Goal: Transaction & Acquisition: Purchase product/service

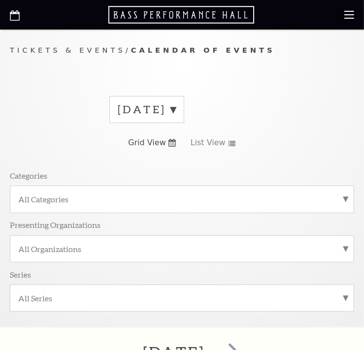
click at [176, 111] on label "[DATE]" at bounding box center [147, 109] width 58 height 15
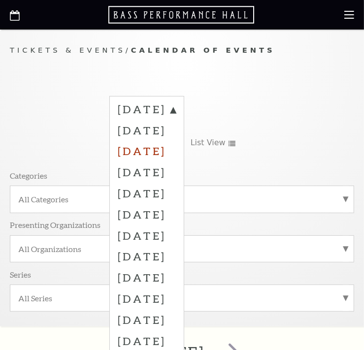
click at [170, 155] on label "October 2025" at bounding box center [147, 150] width 58 height 21
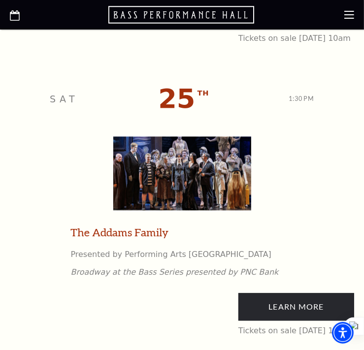
scroll to position [2759, 0]
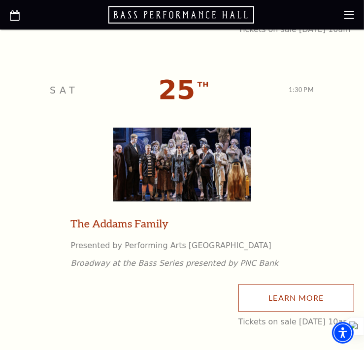
click at [247, 300] on link "Learn More" at bounding box center [296, 298] width 116 height 28
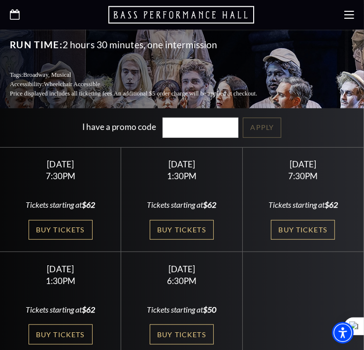
scroll to position [345, 0]
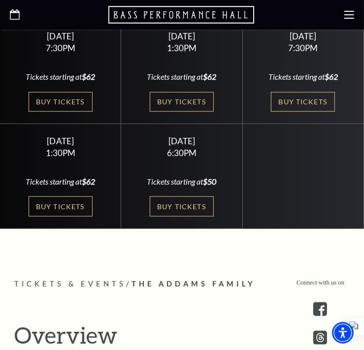
click at [17, 16] on icon at bounding box center [15, 14] width 10 height 10
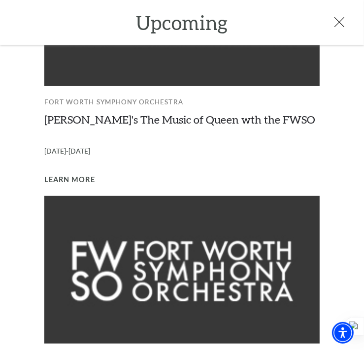
scroll to position [115, 0]
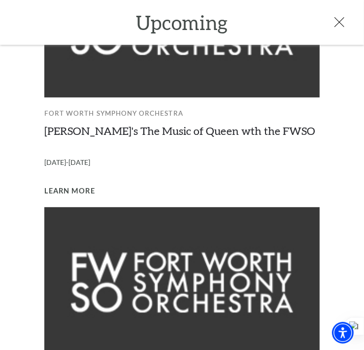
click at [337, 21] on icon at bounding box center [340, 22] width 10 height 10
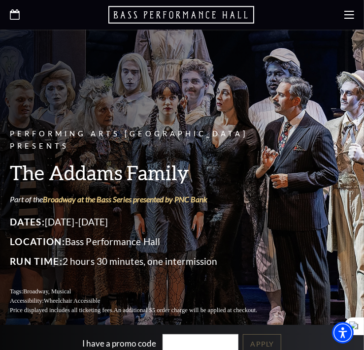
click at [10, 15] on icon at bounding box center [15, 14] width 10 height 10
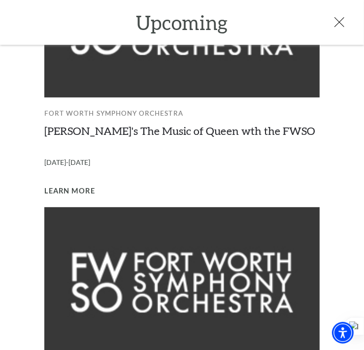
click at [338, 24] on icon at bounding box center [340, 22] width 10 height 10
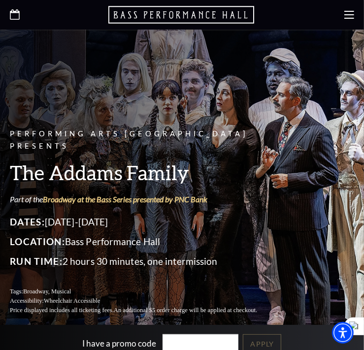
click at [16, 14] on icon "Open this option" at bounding box center [15, 14] width 10 height 10
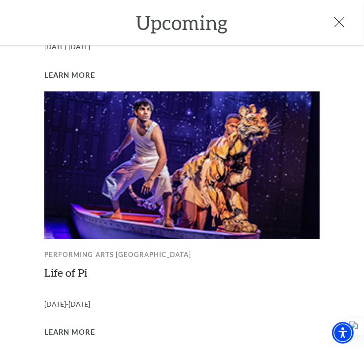
scroll to position [780, 0]
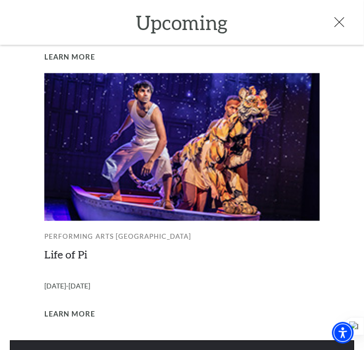
click at [240, 341] on link "View Full Calendar" at bounding box center [182, 355] width 344 height 28
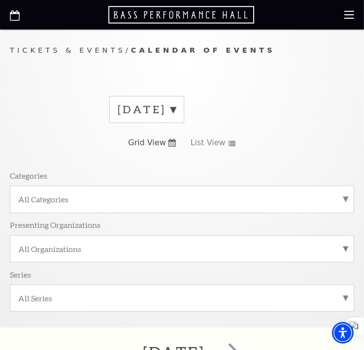
click at [176, 108] on label "[DATE]" at bounding box center [147, 109] width 58 height 15
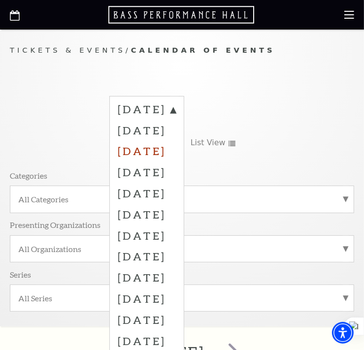
click at [164, 150] on label "October 2025" at bounding box center [147, 150] width 58 height 21
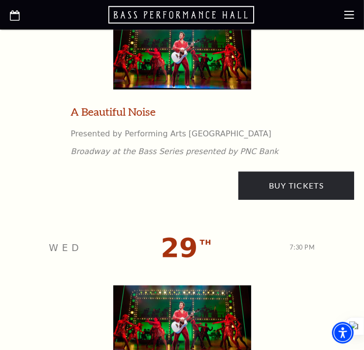
scroll to position [4139, 0]
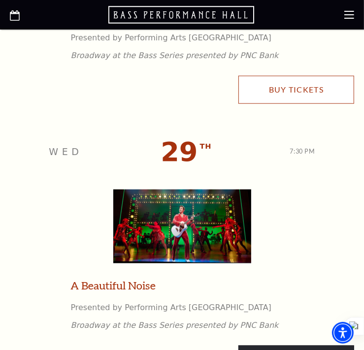
click at [301, 98] on link "Buy Tickets" at bounding box center [296, 90] width 116 height 28
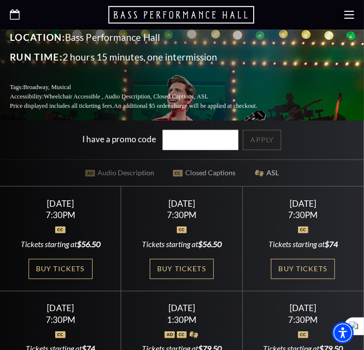
scroll to position [345, 0]
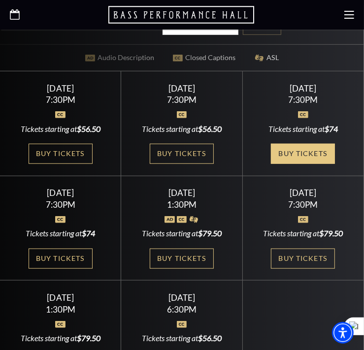
click at [324, 144] on link "Buy Tickets" at bounding box center [303, 154] width 64 height 20
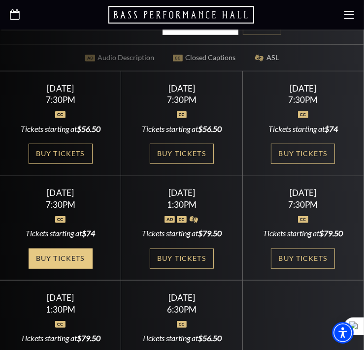
click at [80, 249] on link "Buy Tickets" at bounding box center [61, 259] width 64 height 20
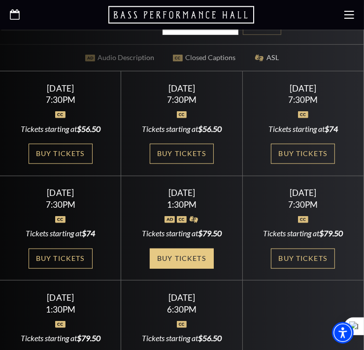
click at [195, 249] on link "Buy Tickets" at bounding box center [182, 259] width 64 height 20
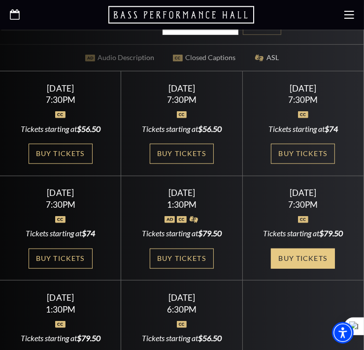
click at [322, 249] on link "Buy Tickets" at bounding box center [303, 259] width 64 height 20
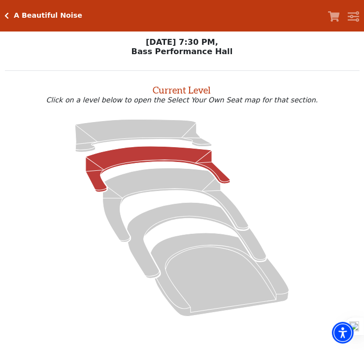
click at [138, 155] on icon at bounding box center [158, 169] width 144 height 46
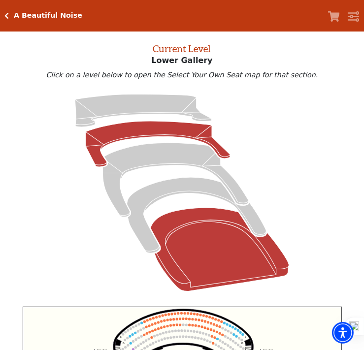
scroll to position [30, 0]
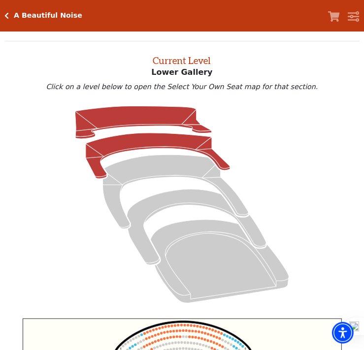
click at [135, 127] on icon at bounding box center [143, 122] width 136 height 33
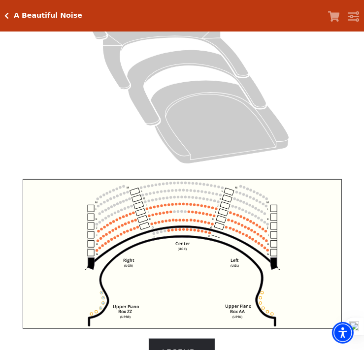
scroll to position [267, 0]
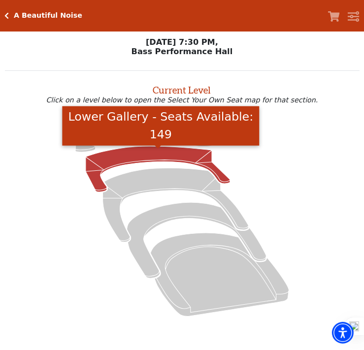
click at [134, 159] on icon "Lower Gallery - Seats Available: 149" at bounding box center [158, 169] width 144 height 46
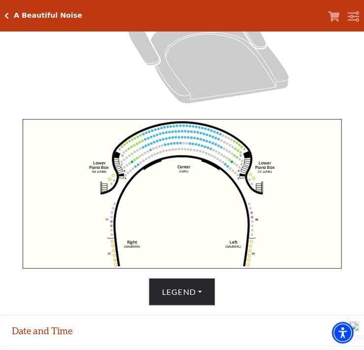
scroll to position [235, 0]
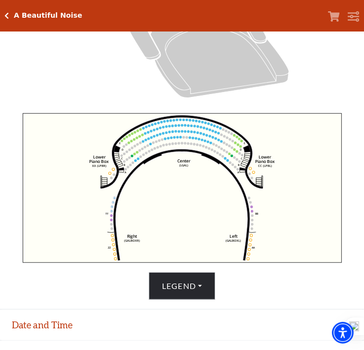
drag, startPoint x: 367, startPoint y: 187, endPoint x: 373, endPoint y: 283, distance: 96.8
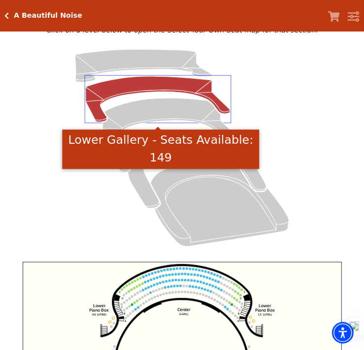
scroll to position [5, 0]
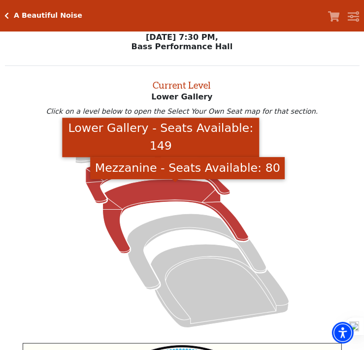
click at [166, 192] on icon "Mezzanine - Seats Available: 80" at bounding box center [176, 217] width 146 height 74
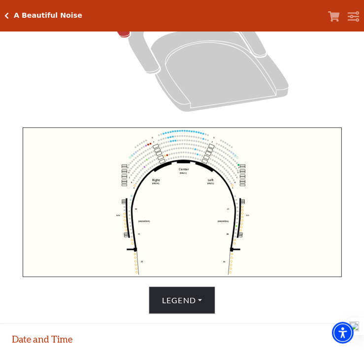
scroll to position [217, 0]
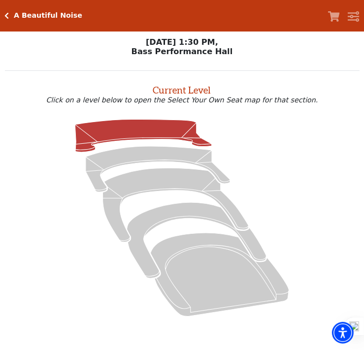
click at [135, 135] on icon at bounding box center [143, 135] width 136 height 33
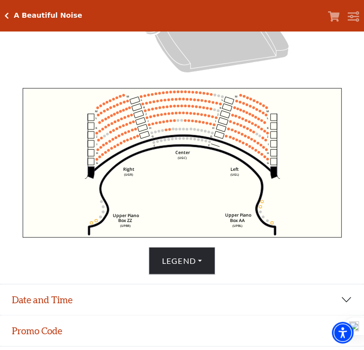
scroll to position [266, 0]
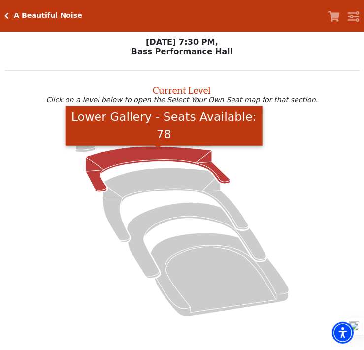
click at [145, 163] on icon "Lower Gallery - Seats Available: 78" at bounding box center [158, 169] width 144 height 46
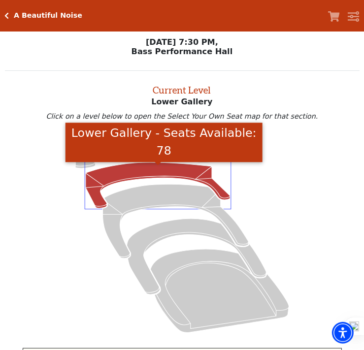
click at [343, 171] on icon at bounding box center [182, 234] width 332 height 209
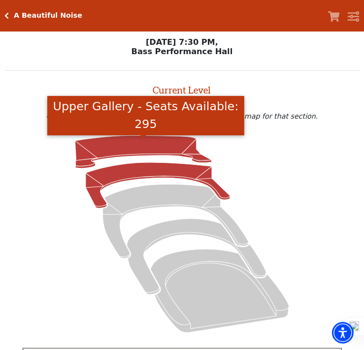
click at [169, 150] on icon "Upper Gallery - Seats Available: 295" at bounding box center [143, 152] width 136 height 33
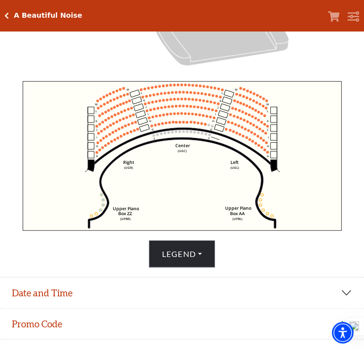
scroll to position [37, 0]
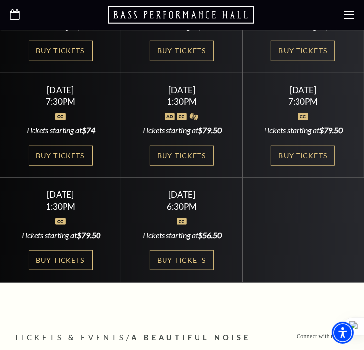
scroll to position [460, 0]
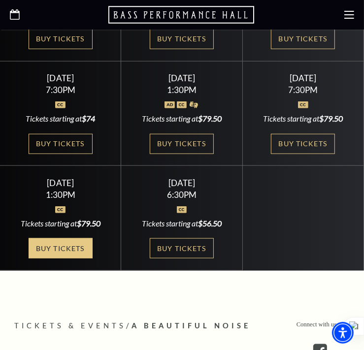
click at [71, 239] on link "Buy Tickets" at bounding box center [61, 248] width 64 height 20
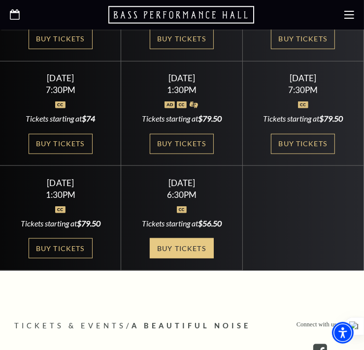
click at [180, 238] on link "Buy Tickets" at bounding box center [182, 248] width 64 height 20
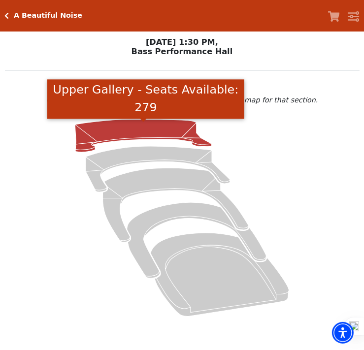
click at [125, 136] on icon "Upper Gallery - Seats Available: 279" at bounding box center [143, 135] width 136 height 33
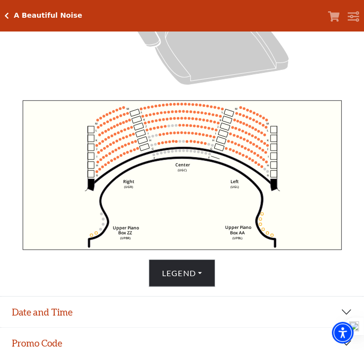
scroll to position [251, 0]
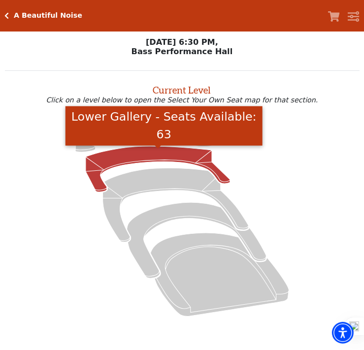
click at [122, 167] on icon "Lower Gallery - Seats Available: 63" at bounding box center [158, 169] width 144 height 46
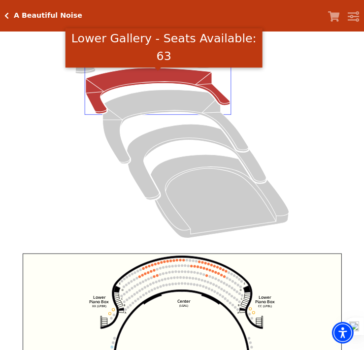
scroll to position [71, 0]
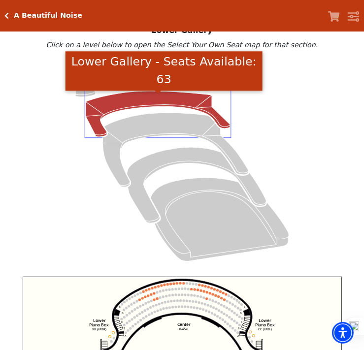
drag, startPoint x: 26, startPoint y: 114, endPoint x: 97, endPoint y: 68, distance: 84.2
click at [26, 112] on icon at bounding box center [182, 162] width 332 height 209
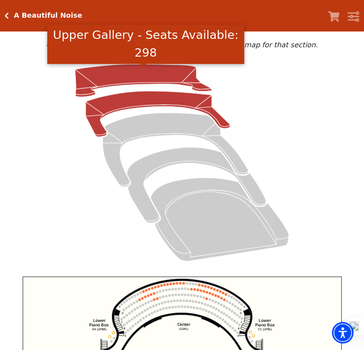
click at [115, 71] on icon "Upper Gallery - Seats Available: 298" at bounding box center [143, 81] width 136 height 33
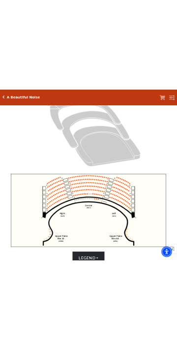
scroll to position [181, 0]
